Goal: Information Seeking & Learning: Get advice/opinions

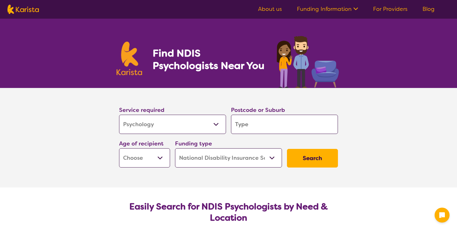
select select "Psychology"
select select "NDIS"
select select "Psychology"
select select "NDIS"
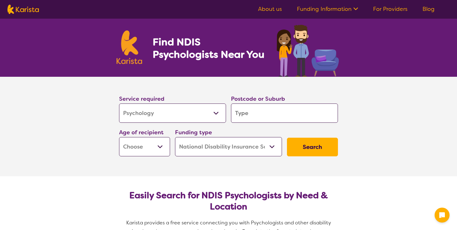
scroll to position [33, 0]
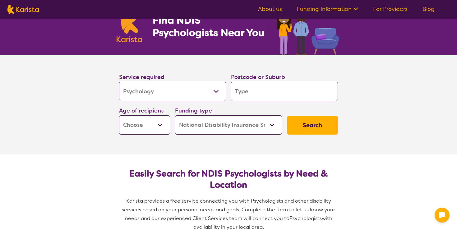
click at [263, 94] on input "search" at bounding box center [284, 91] width 107 height 19
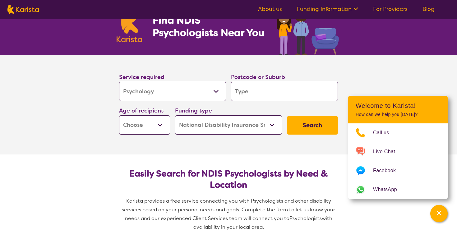
type input "p"
type input "k"
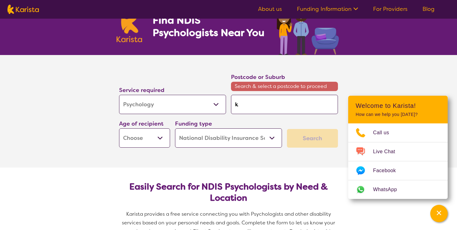
type input "ke"
type input "kel"
type input "[PERSON_NAME]"
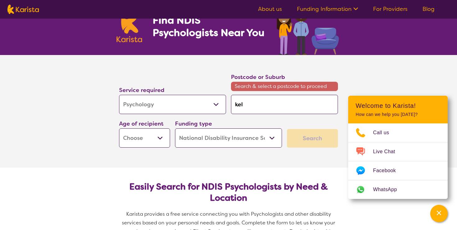
type input "[PERSON_NAME]"
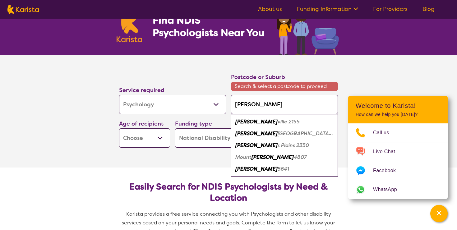
type input "kellyv"
type input "kellyvi"
type input "kellyvil"
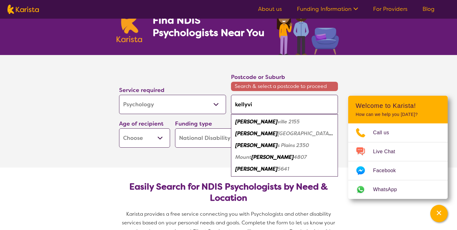
type input "kellyvil"
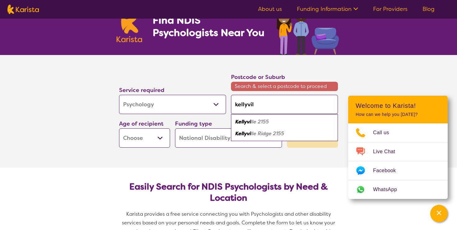
type input "kellyvill"
click at [267, 124] on em "e 2155" at bounding box center [261, 121] width 16 height 7
type input "2155"
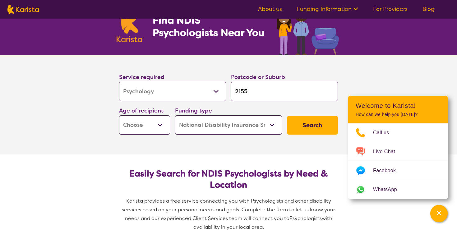
click at [151, 123] on select "Early Childhood - 0 to 9 Child - 10 to 11 Adolescent - 12 to 17 Adult - 18 to 6…" at bounding box center [144, 124] width 51 height 19
select select "AS"
click at [119, 115] on select "Early Childhood - 0 to 9 Child - 10 to 11 Adolescent - 12 to 17 Adult - 18 to 6…" at bounding box center [144, 124] width 51 height 19
select select "AS"
click at [249, 121] on select "Home Care Package (HCP) National Disability Insurance Scheme (NDIS) I don't know" at bounding box center [228, 124] width 107 height 19
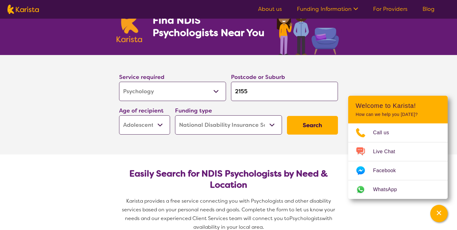
click at [175, 115] on select "Home Care Package (HCP) National Disability Insurance Scheme (NDIS) I don't know" at bounding box center [228, 124] width 107 height 19
click at [309, 125] on button "Search" at bounding box center [312, 125] width 51 height 19
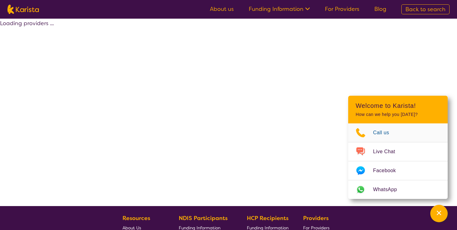
select select "by_score"
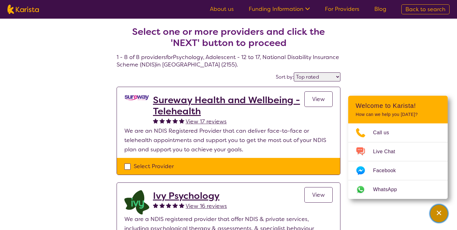
click at [439, 212] on icon "Channel Menu" at bounding box center [438, 213] width 4 height 4
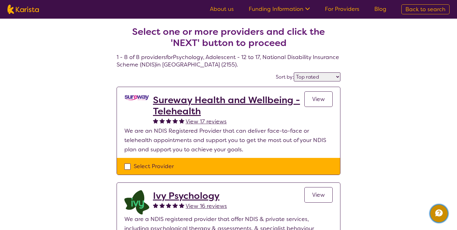
select select "Psychology"
select select "AS"
select select "NDIS"
select select "Psychology"
select select "AS"
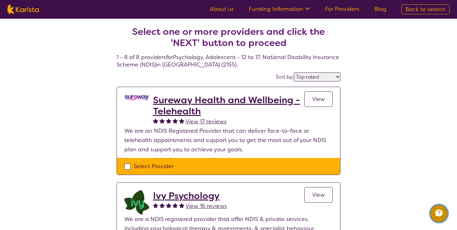
select select "NDIS"
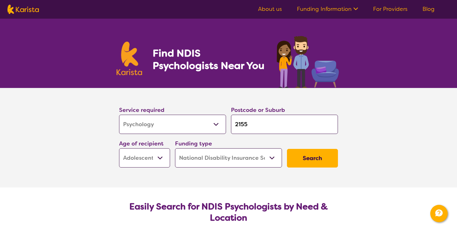
drag, startPoint x: 249, startPoint y: 123, endPoint x: 237, endPoint y: 123, distance: 12.4
click at [236, 123] on input "2155" at bounding box center [284, 124] width 107 height 19
type input "n"
type input "no"
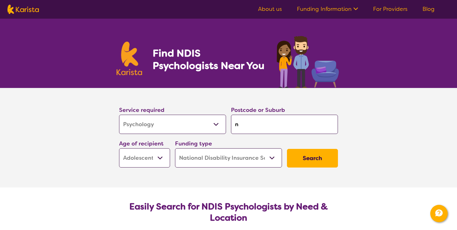
type input "no"
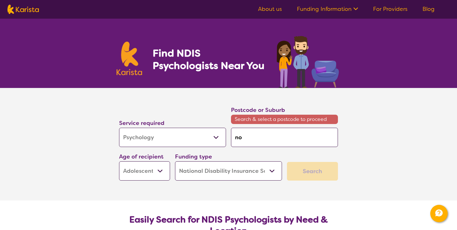
type input "nor"
type input "nort"
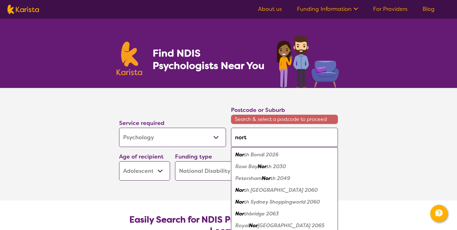
type input "nor"
type input "norw"
type input "norwe"
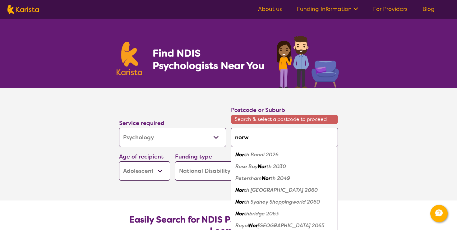
type input "norwe"
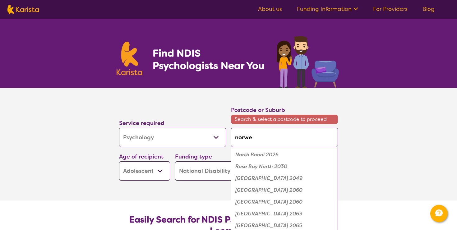
type input "norwes"
type input "norwest"
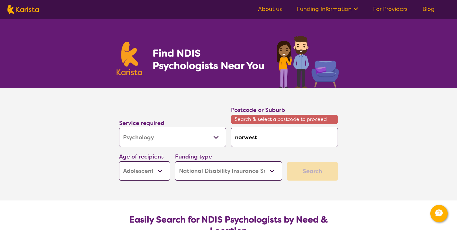
click at [245, 139] on input "norwest" at bounding box center [284, 137] width 107 height 19
type input "nowest"
type input "nwest"
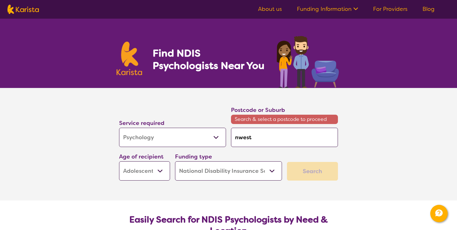
type input "west"
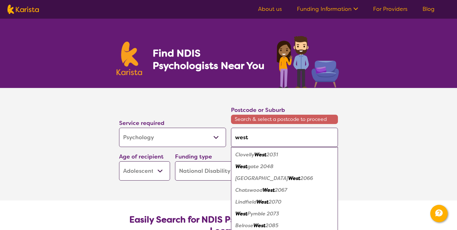
type input "Nwest"
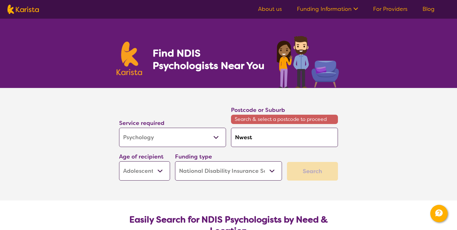
type input "Nowest"
drag, startPoint x: 261, startPoint y: 141, endPoint x: 245, endPoint y: 141, distance: 15.8
click at [245, 141] on input "Nowest" at bounding box center [284, 137] width 107 height 19
type input "Now"
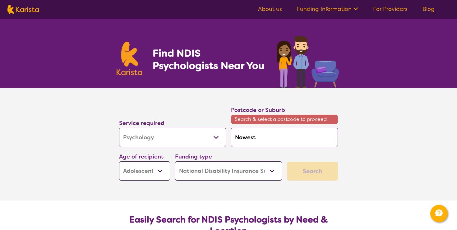
type input "Now"
type input "No"
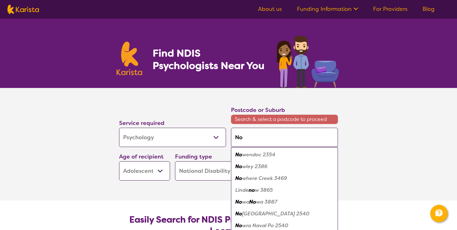
type input "Nor"
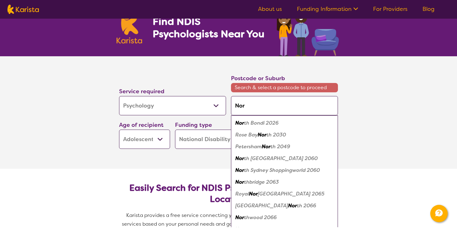
scroll to position [31, 0]
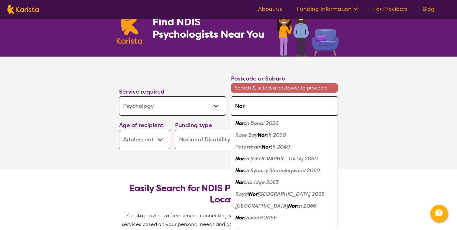
type input "Norw"
type input "Norws"
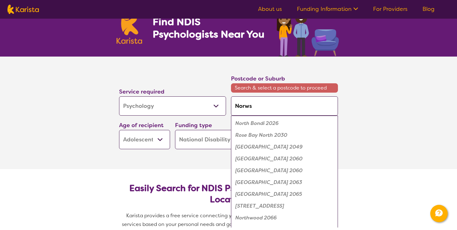
type input "Norw"
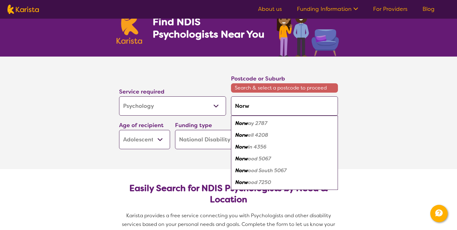
type input "Norwe"
type input "Norwes"
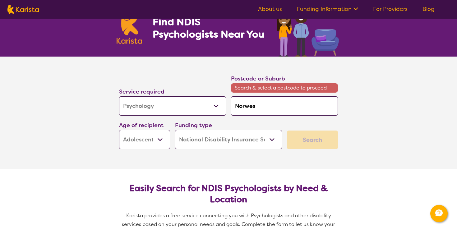
type input "Norwest"
drag, startPoint x: 262, startPoint y: 107, endPoint x: 217, endPoint y: 107, distance: 44.7
click at [217, 107] on div "Service required Allied Health Assistant Assessment ([MEDICAL_DATA] or [MEDICAL…" at bounding box center [228, 111] width 224 height 80
type input "2"
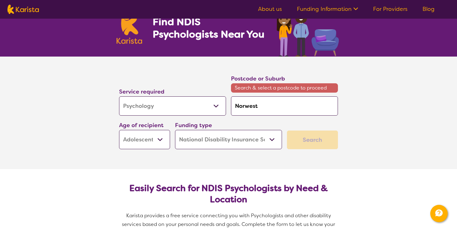
type input "2"
type input "21"
type input "215"
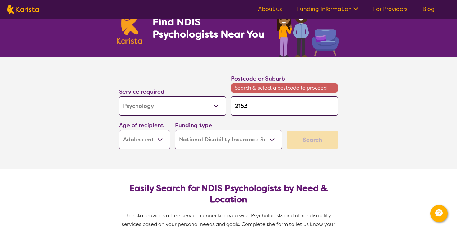
type input "21534"
type input "2153"
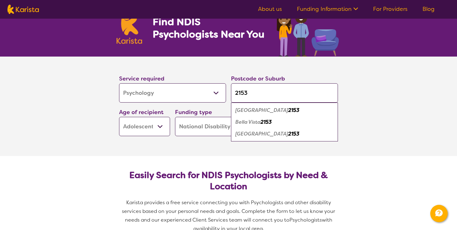
type input "2153"
click at [253, 122] on em "Bella Vista" at bounding box center [247, 122] width 25 height 7
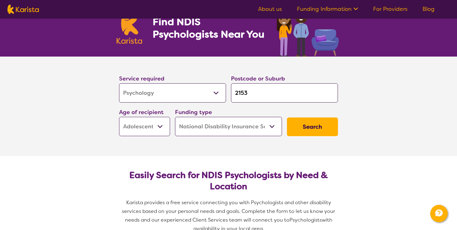
click at [313, 126] on button "Search" at bounding box center [312, 126] width 51 height 19
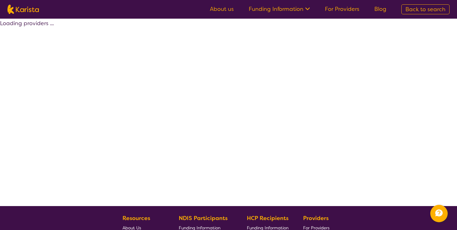
select select "by_score"
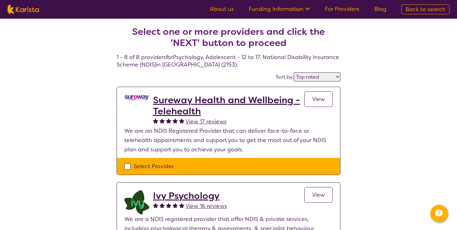
click at [288, 77] on label "Sort by:" at bounding box center [285, 77] width 18 height 7
click at [310, 74] on select "Highly reviewed Top rated" at bounding box center [317, 76] width 47 height 9
select select "Psychology"
select select "AS"
select select "NDIS"
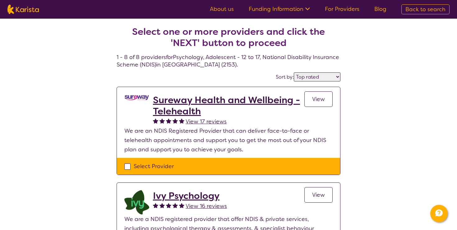
select select "Psychology"
select select "AS"
select select "NDIS"
